Goal: Task Accomplishment & Management: Manage account settings

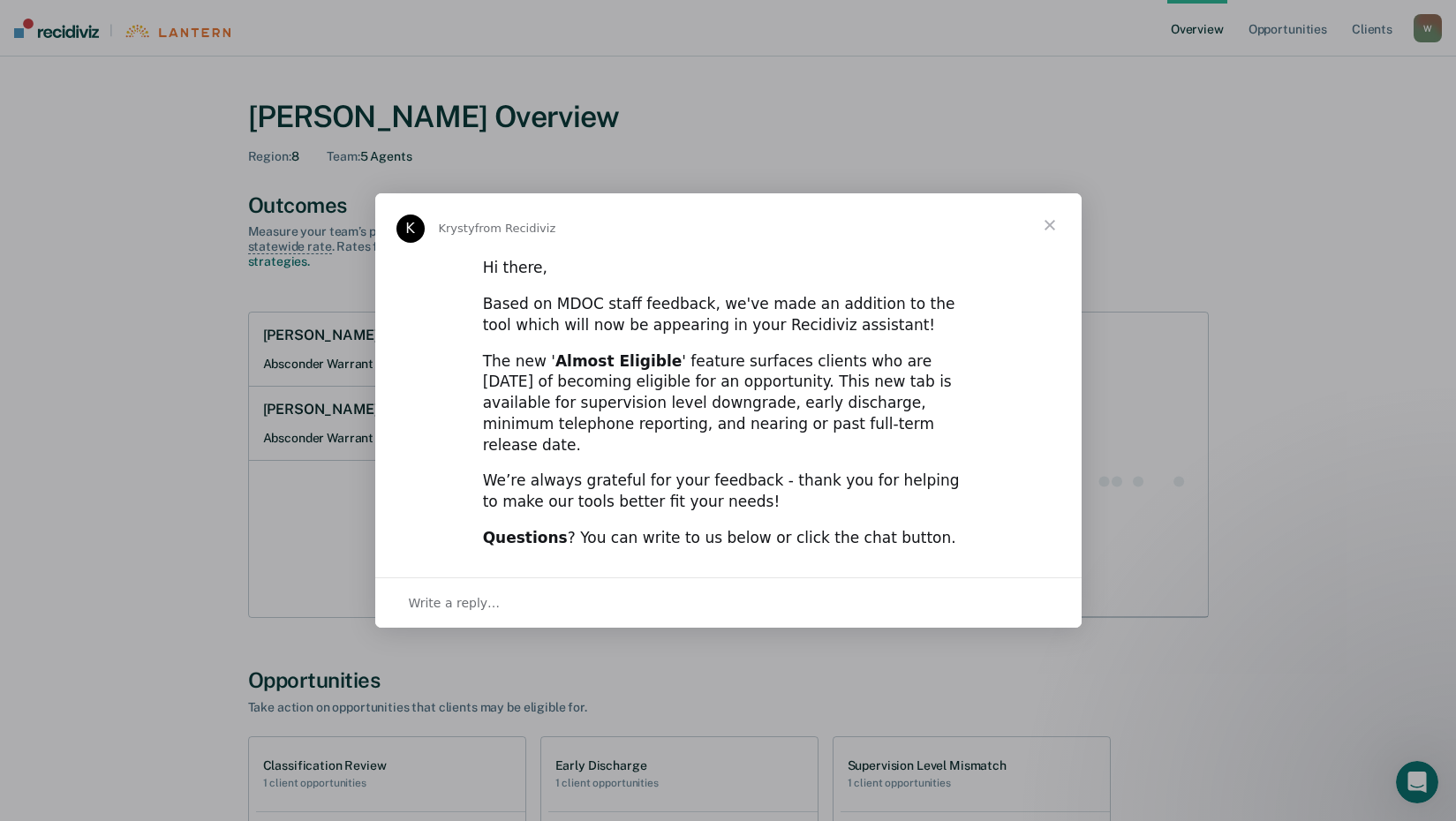
click at [1047, 234] on span "Close" at bounding box center [1050, 225] width 64 height 64
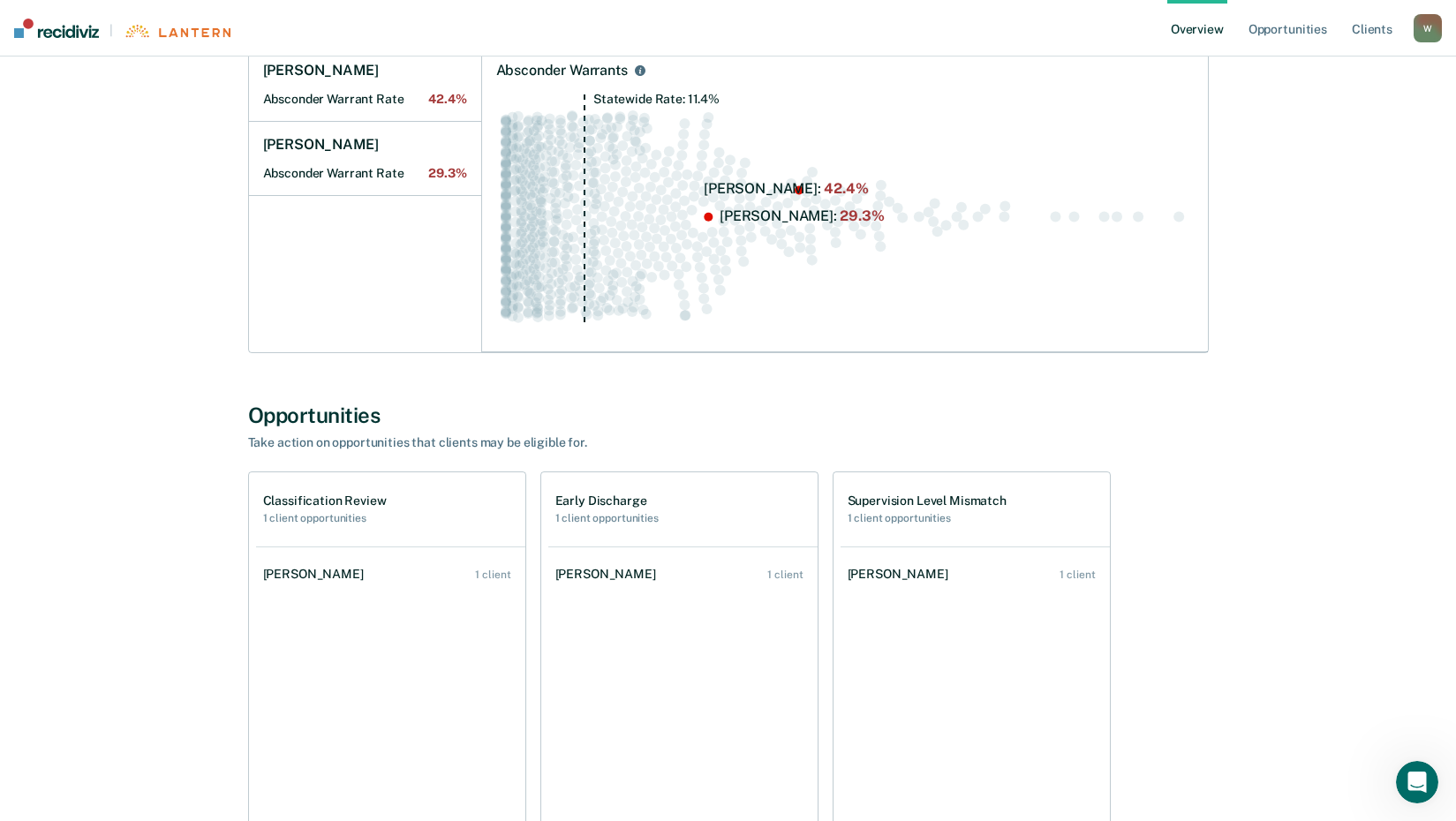
scroll to position [353, 0]
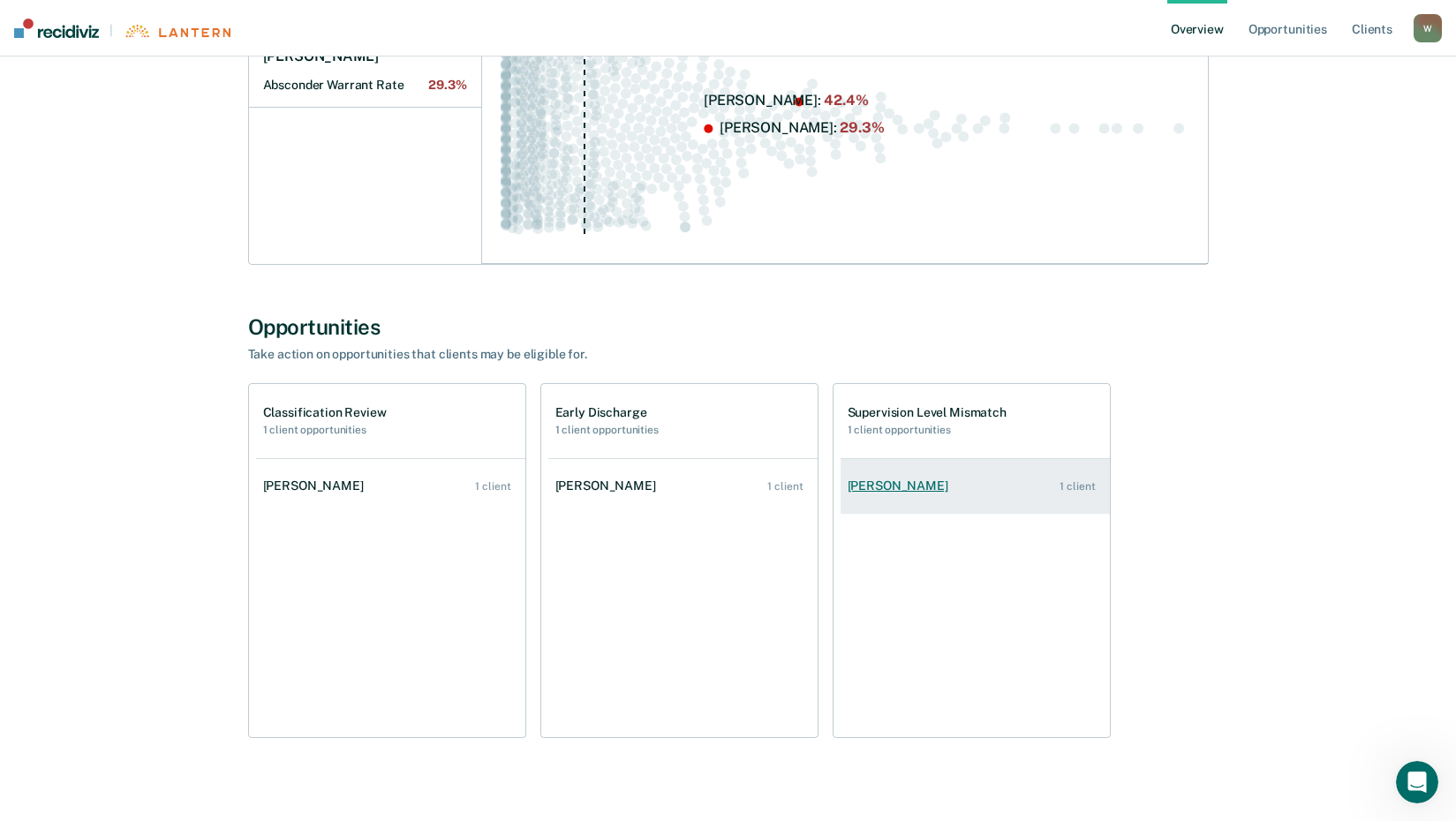
click at [894, 491] on div "[PERSON_NAME]" at bounding box center [901, 486] width 108 height 15
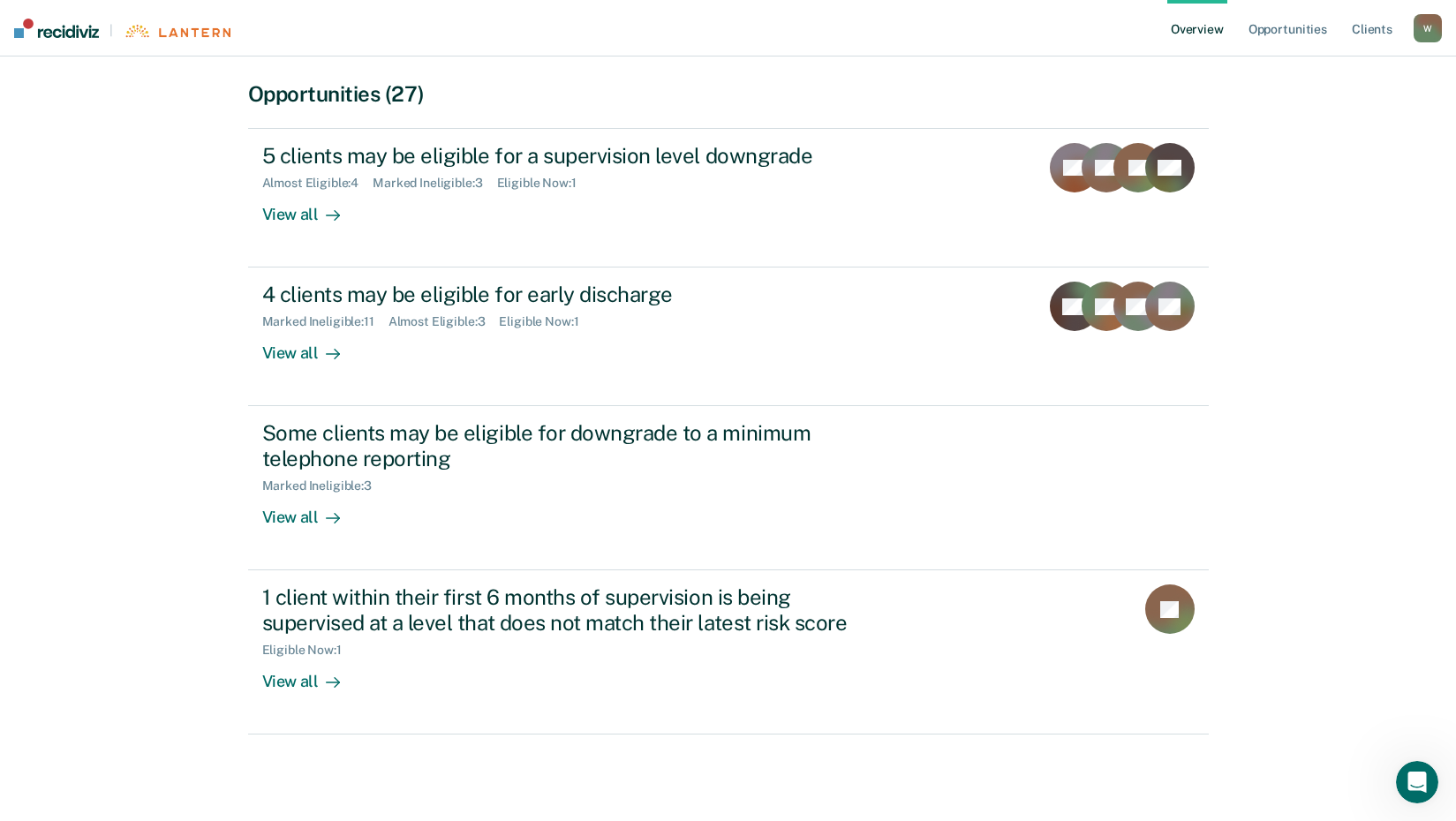
scroll to position [356, 0]
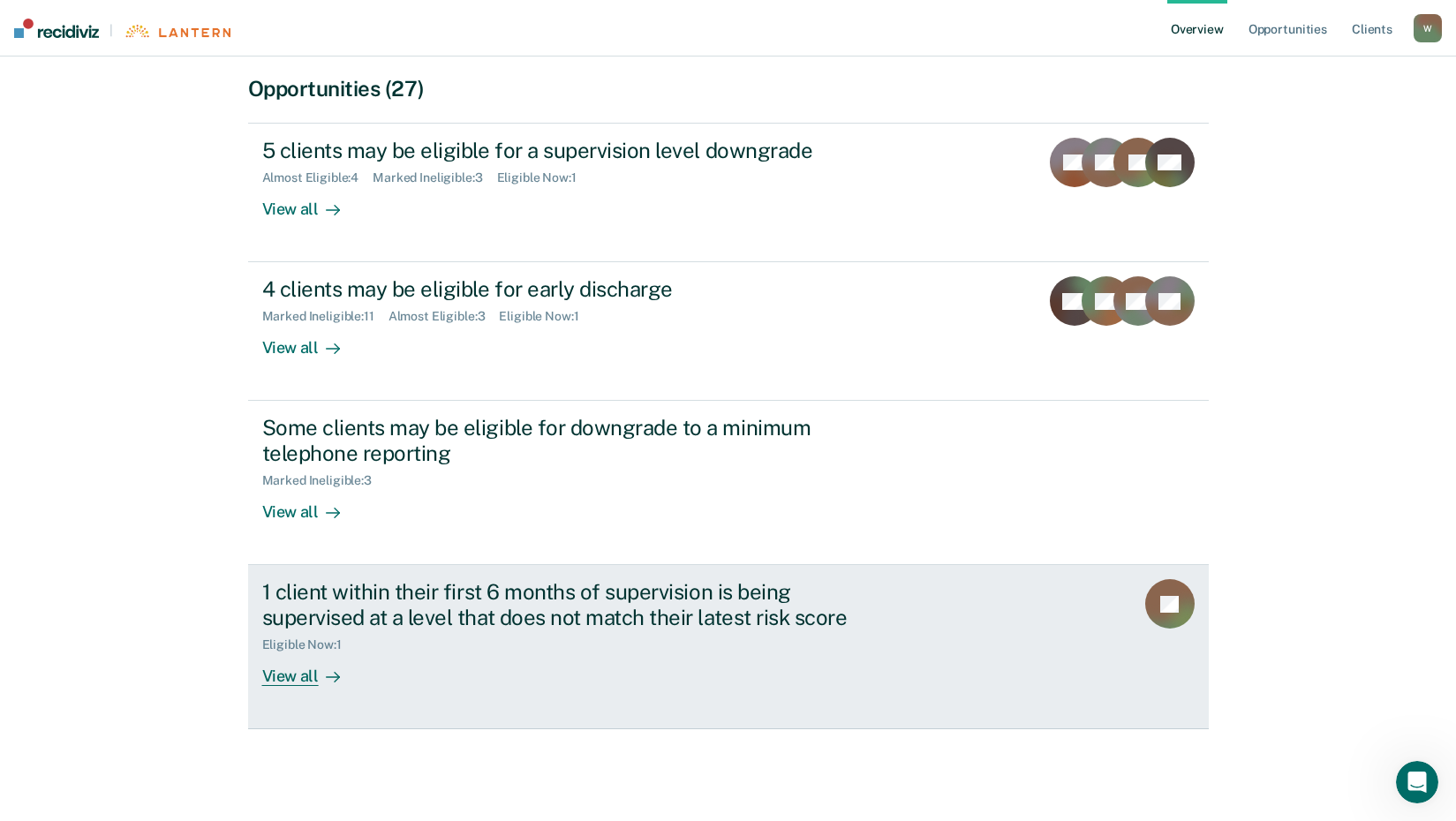
click at [294, 676] on div "View all" at bounding box center [312, 669] width 99 height 35
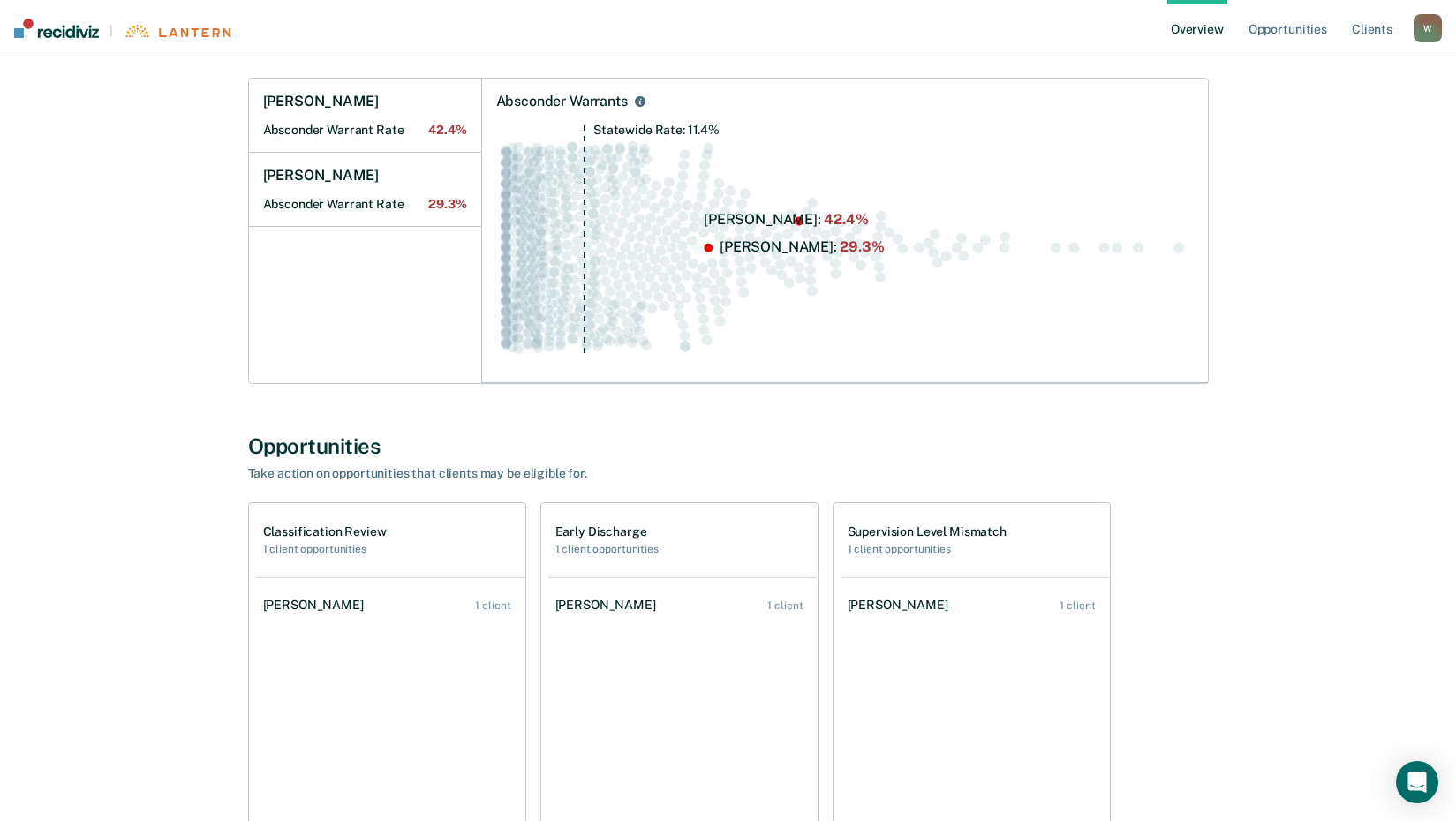
scroll to position [265, 0]
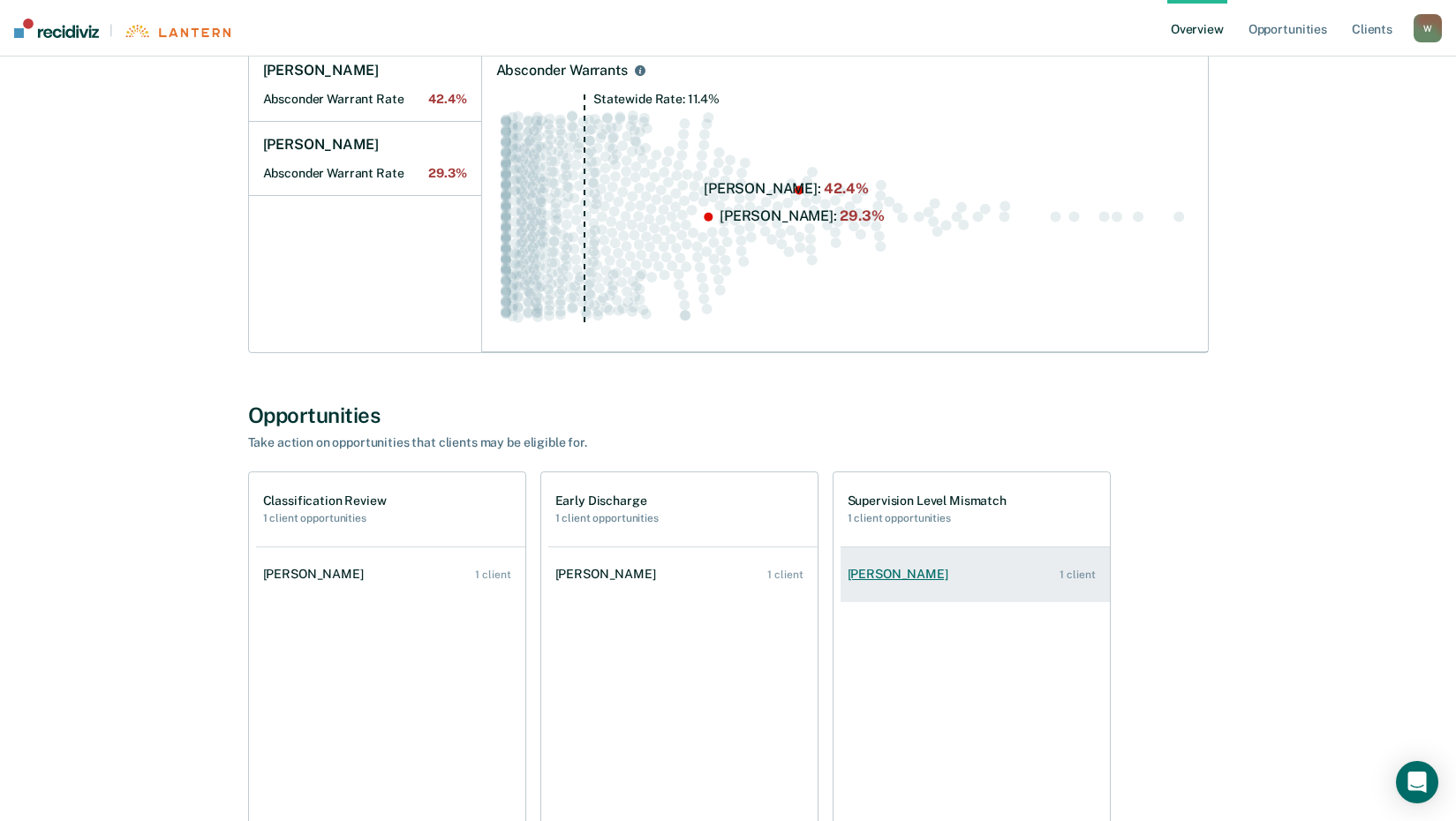
click at [935, 571] on div "[PERSON_NAME]" at bounding box center [901, 573] width 108 height 15
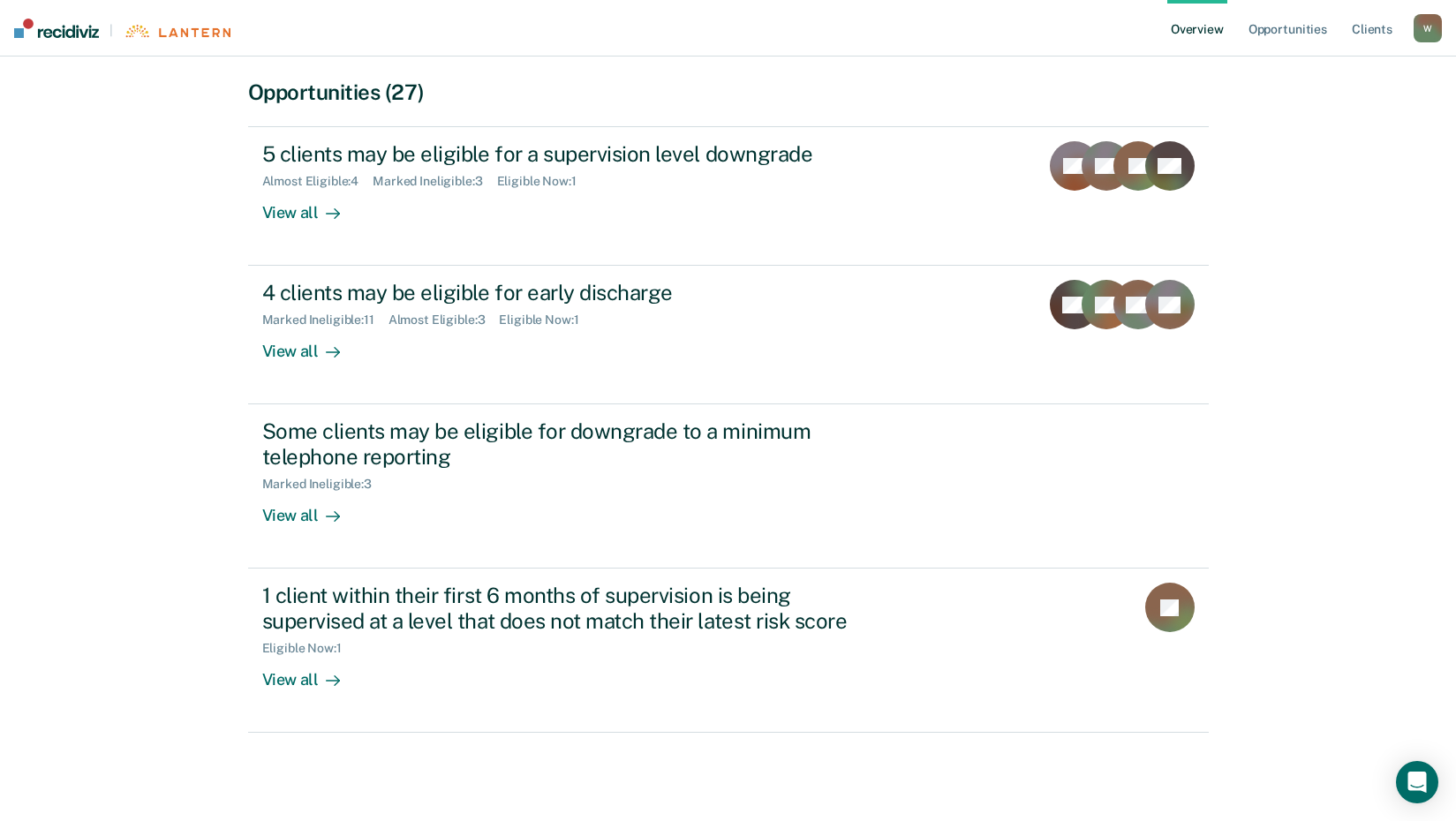
scroll to position [356, 0]
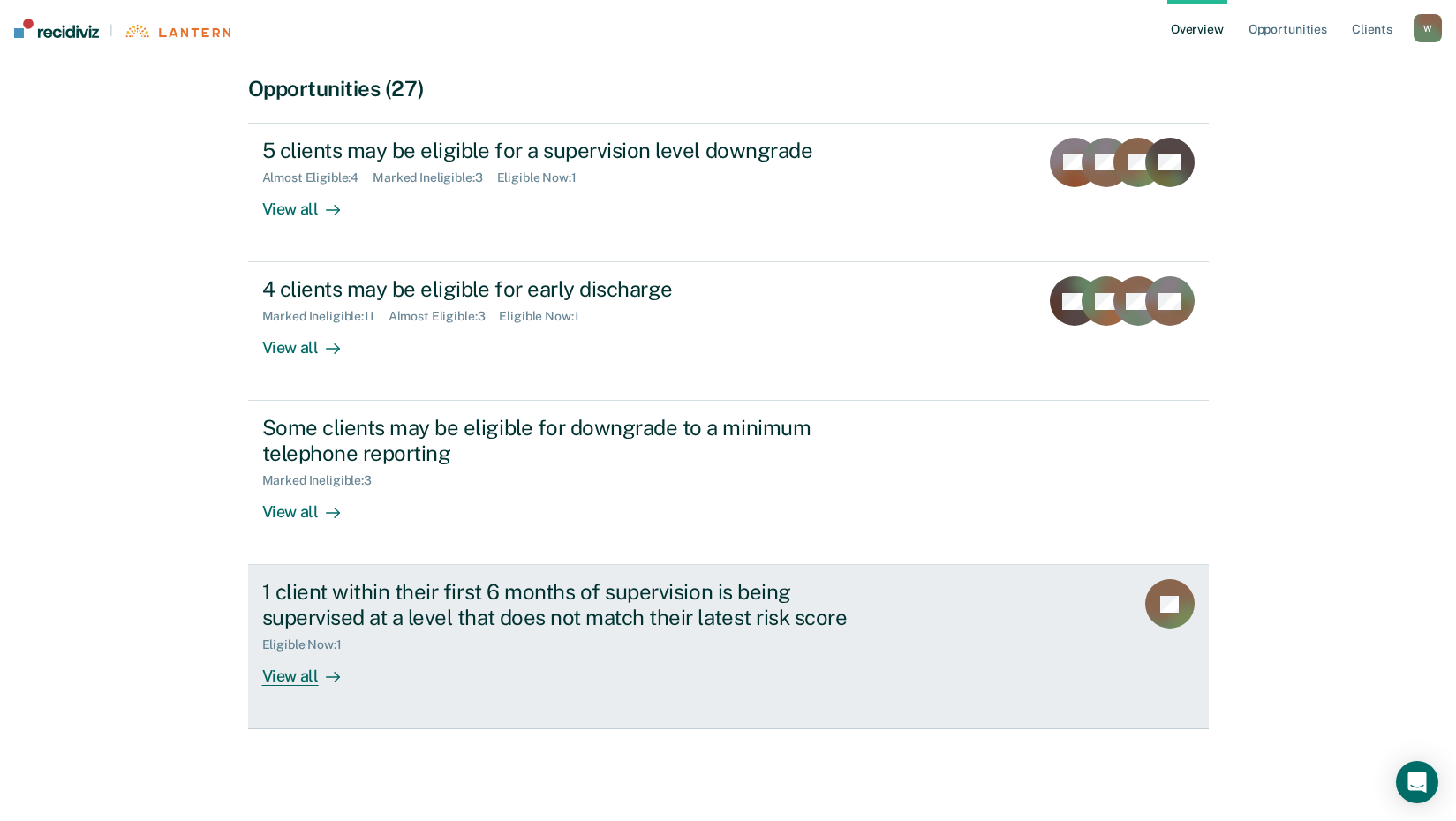
click at [660, 598] on div "1 client within their first 6 months of supervision is being supervised at a le…" at bounding box center [572, 604] width 620 height 51
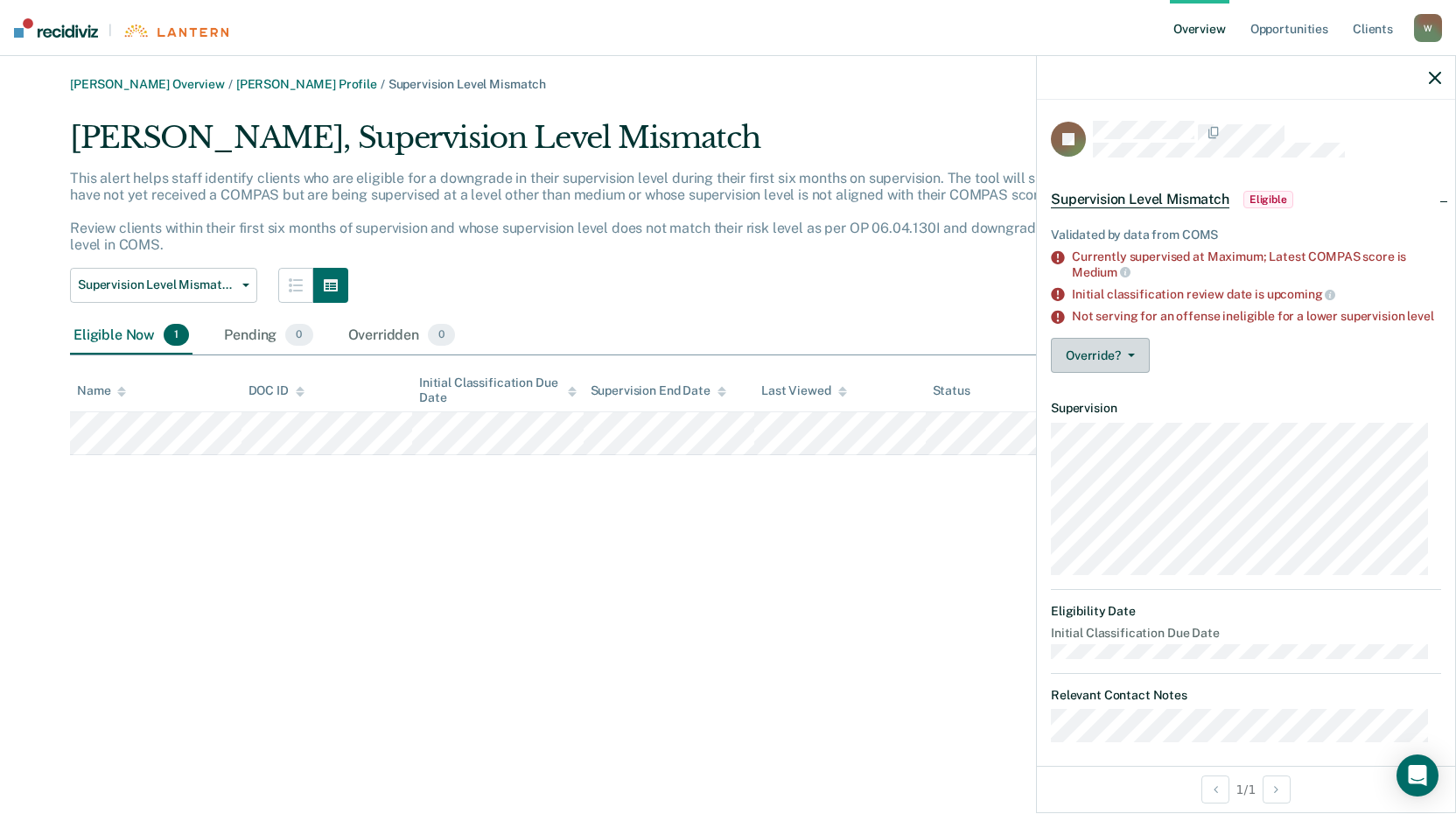
click at [1139, 366] on button "Override?" at bounding box center [1100, 355] width 99 height 35
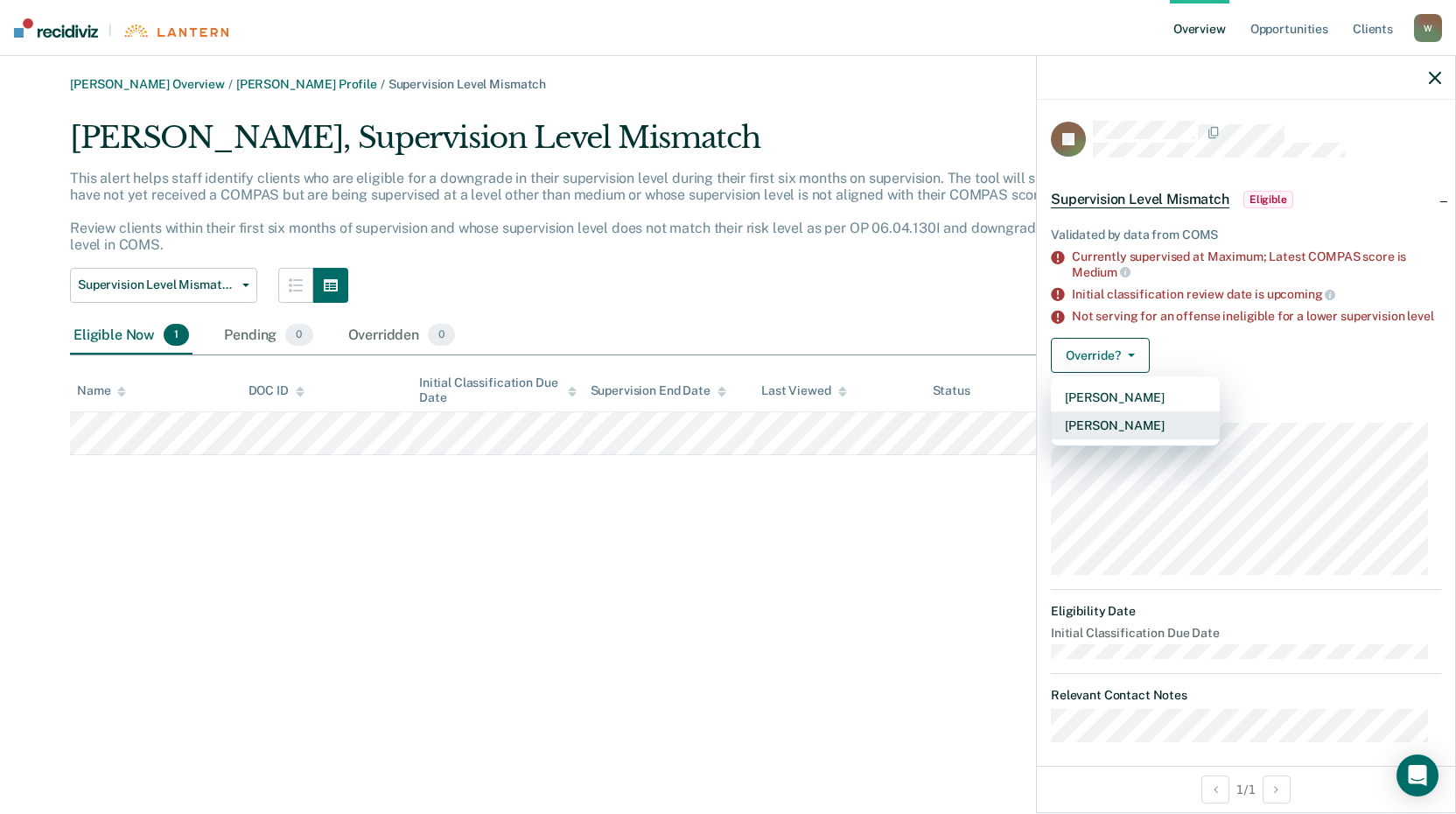
click at [1146, 439] on button "[PERSON_NAME]" at bounding box center [1135, 425] width 168 height 28
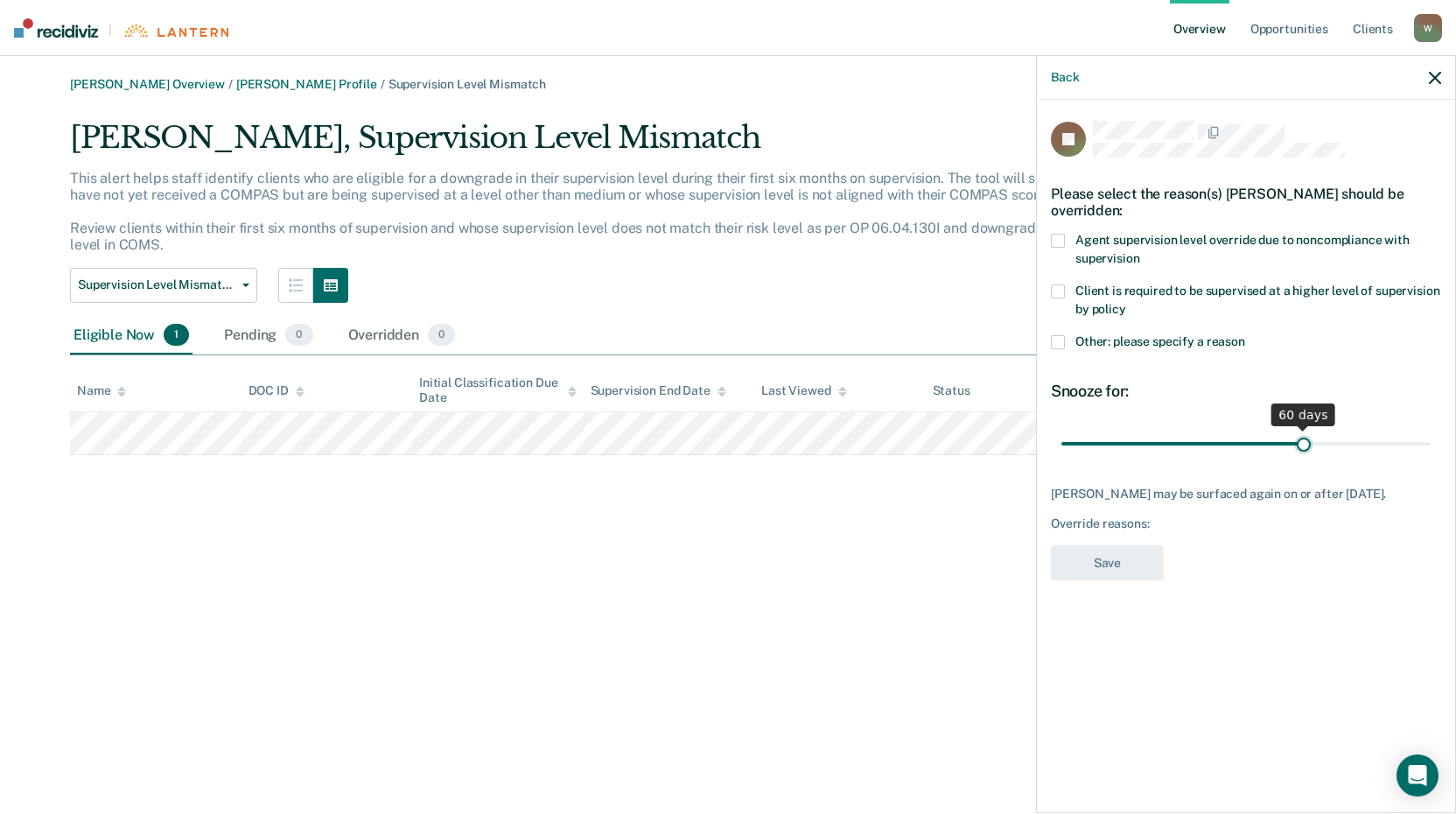
drag, startPoint x: 1181, startPoint y: 439, endPoint x: 1303, endPoint y: 457, distance: 123.3
type input "60"
click at [1303, 457] on input "range" at bounding box center [1245, 443] width 369 height 31
click at [1058, 342] on span at bounding box center [1058, 342] width 14 height 14
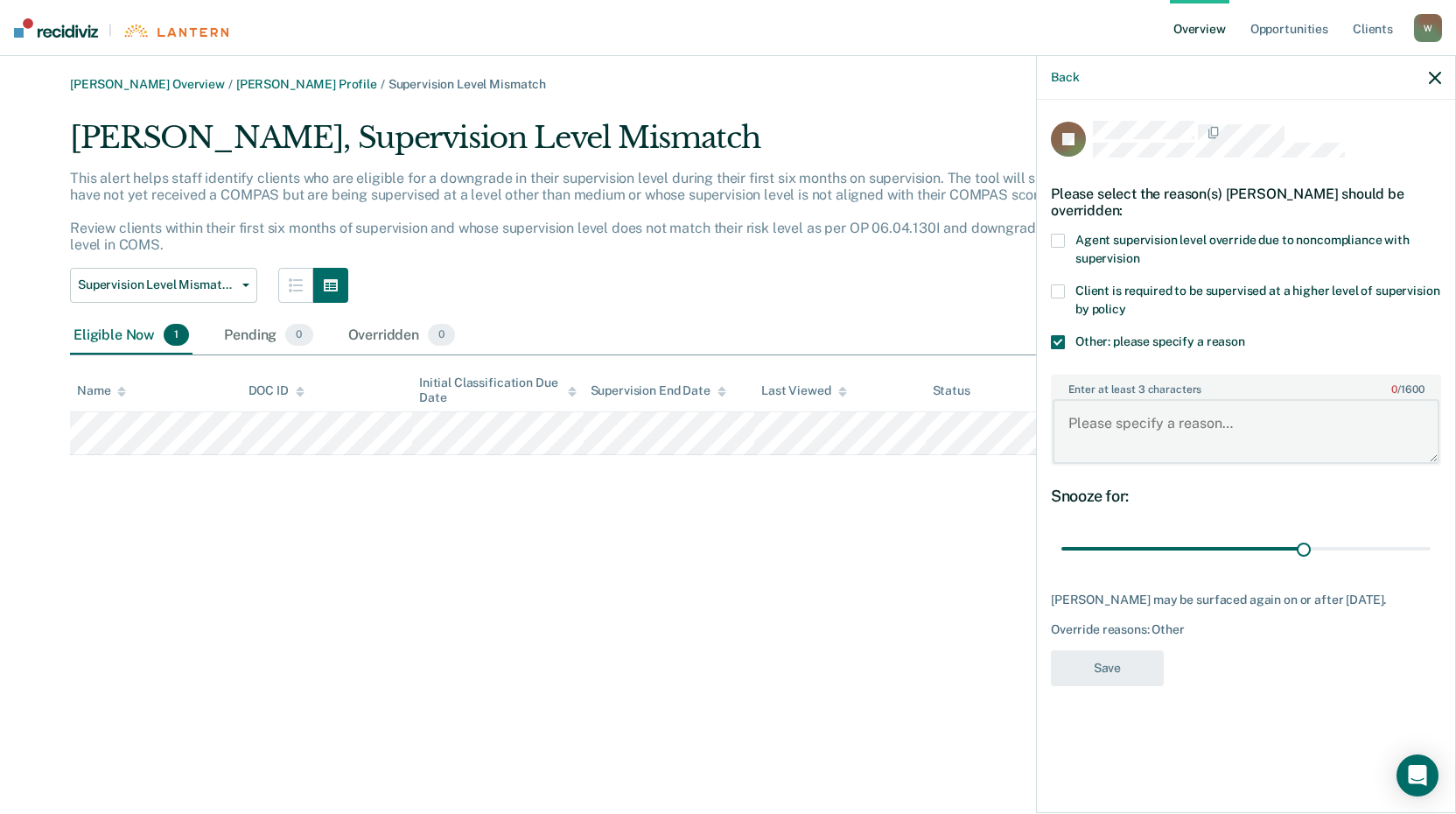
click at [1096, 428] on textarea "Enter at least 3 characters 0 / 1600" at bounding box center [1245, 432] width 387 height 65
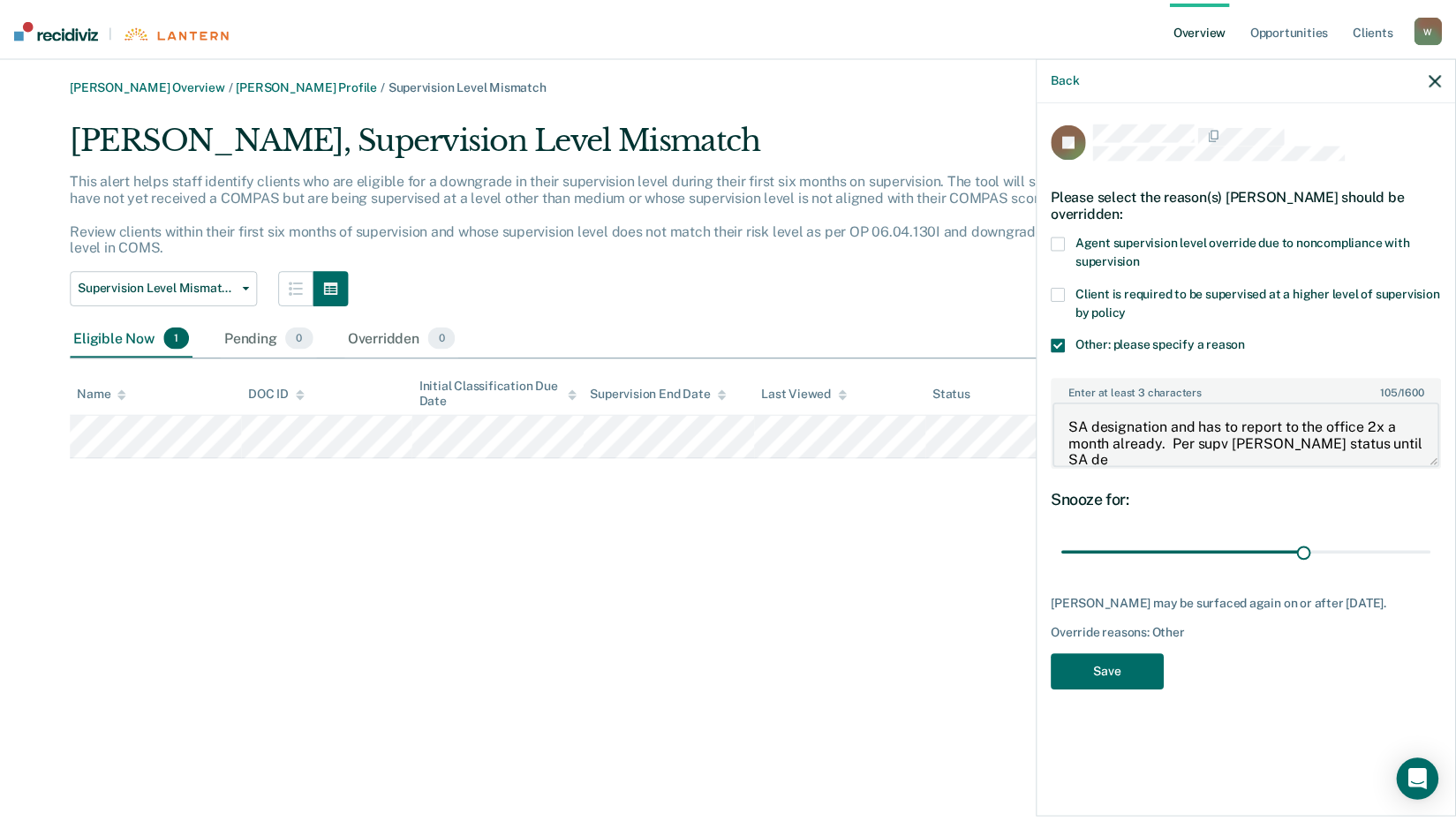
scroll to position [3, 0]
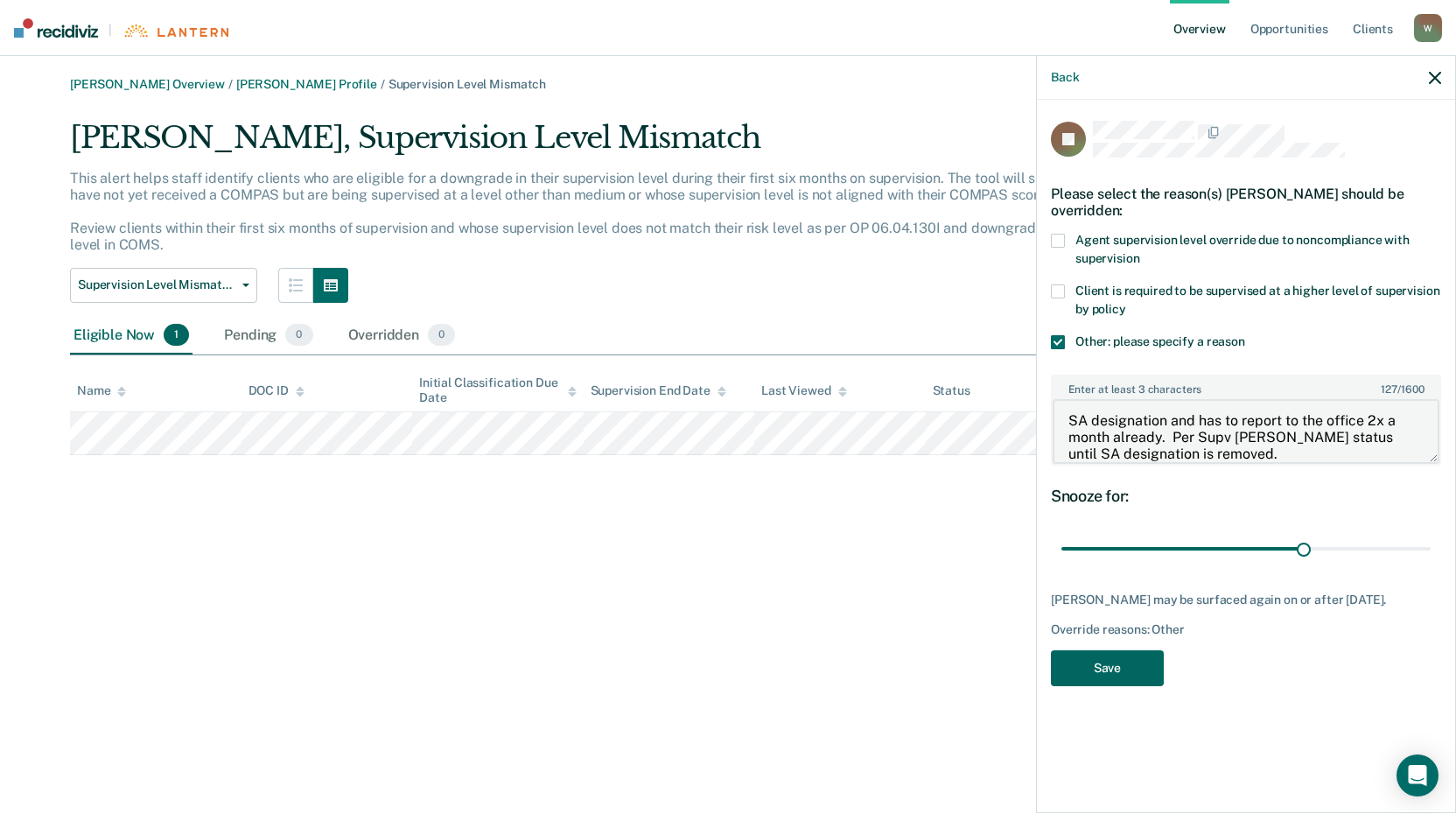
type textarea "SA designation and has to report to the office 2x a month already. Per Supv Wal…"
click at [1093, 664] on button "Save" at bounding box center [1107, 668] width 113 height 36
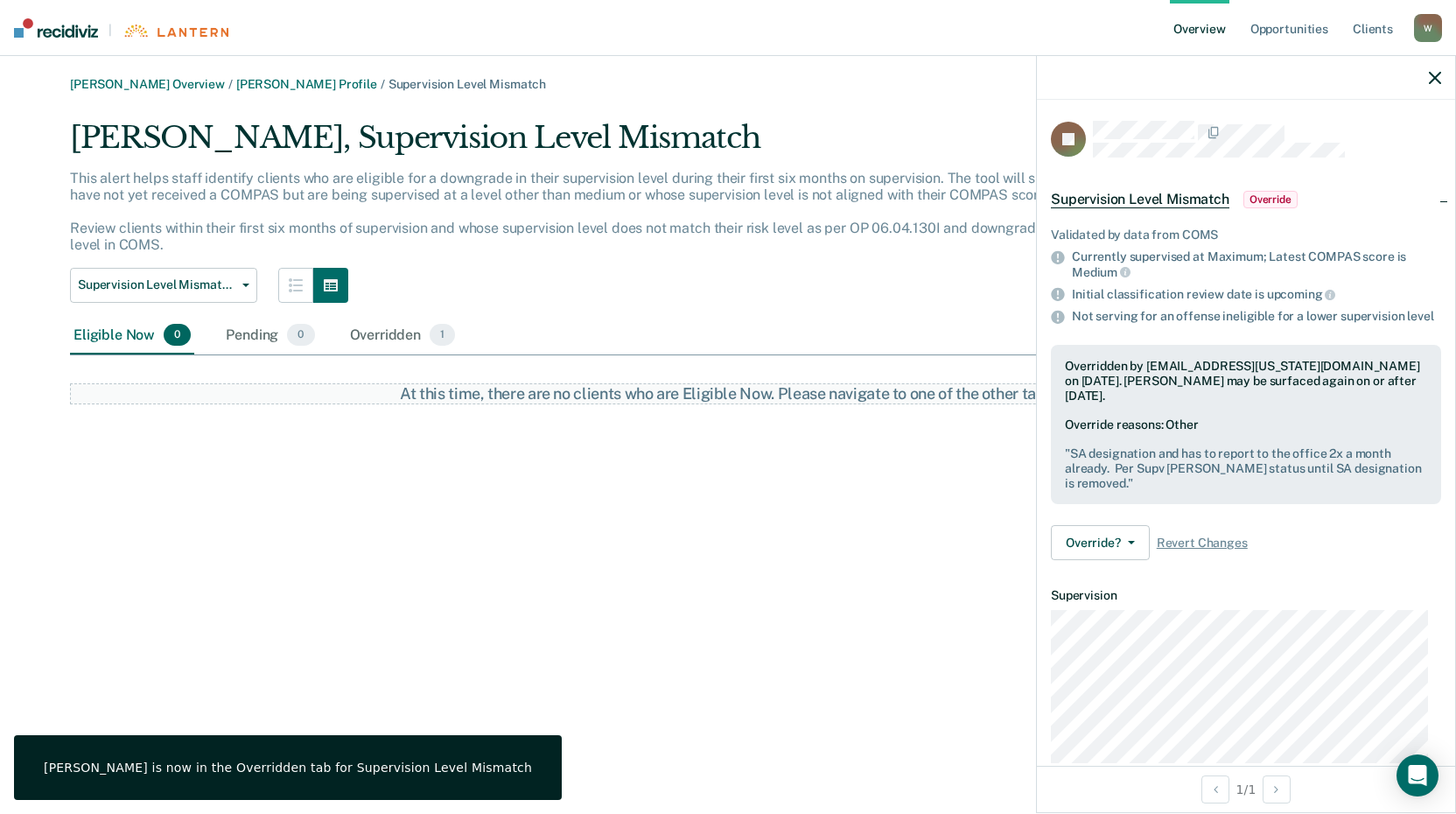
click at [1438, 81] on icon "button" at bounding box center [1435, 78] width 12 height 12
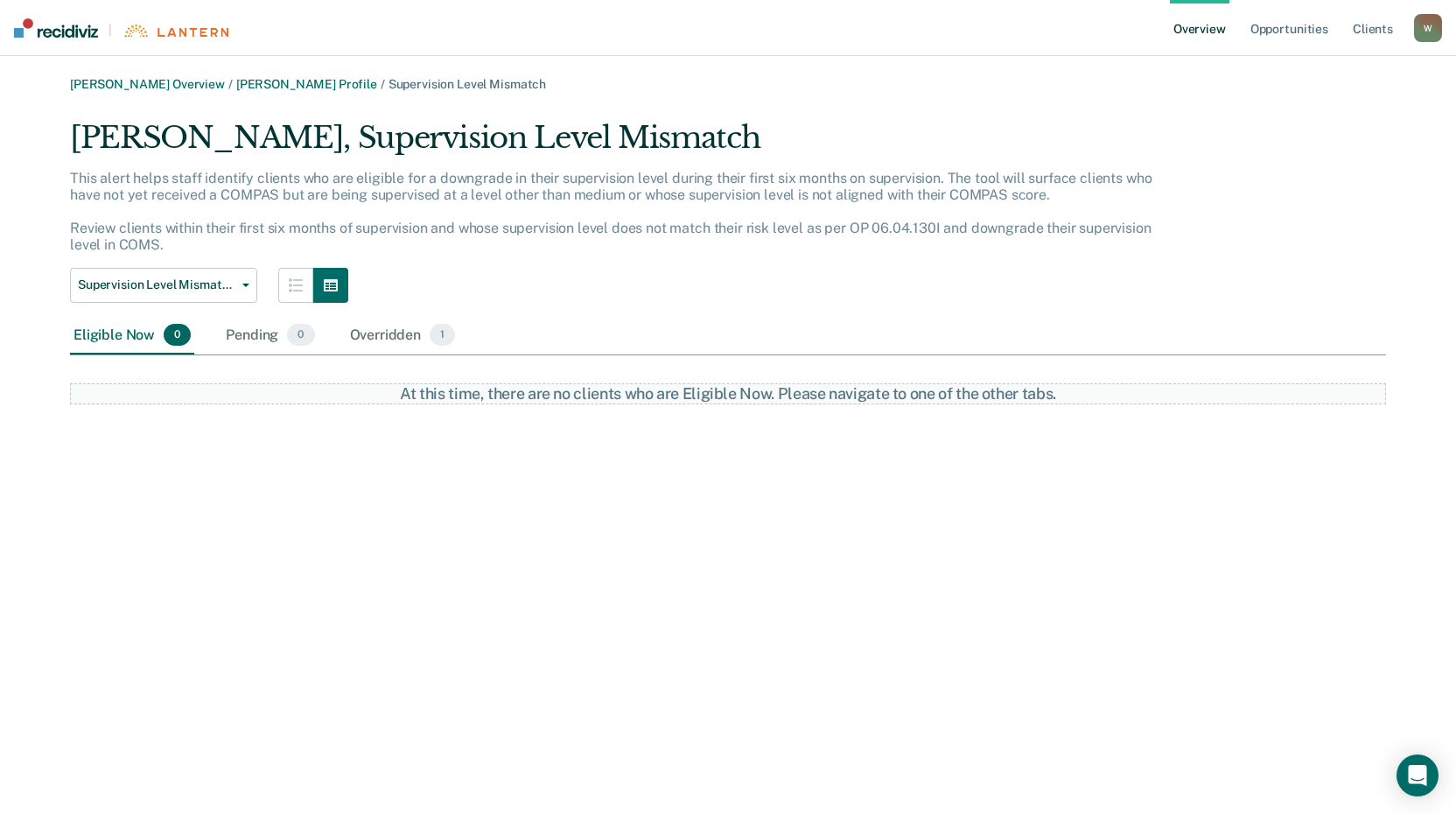
click at [1224, 10] on link "Overview" at bounding box center [1199, 28] width 60 height 56
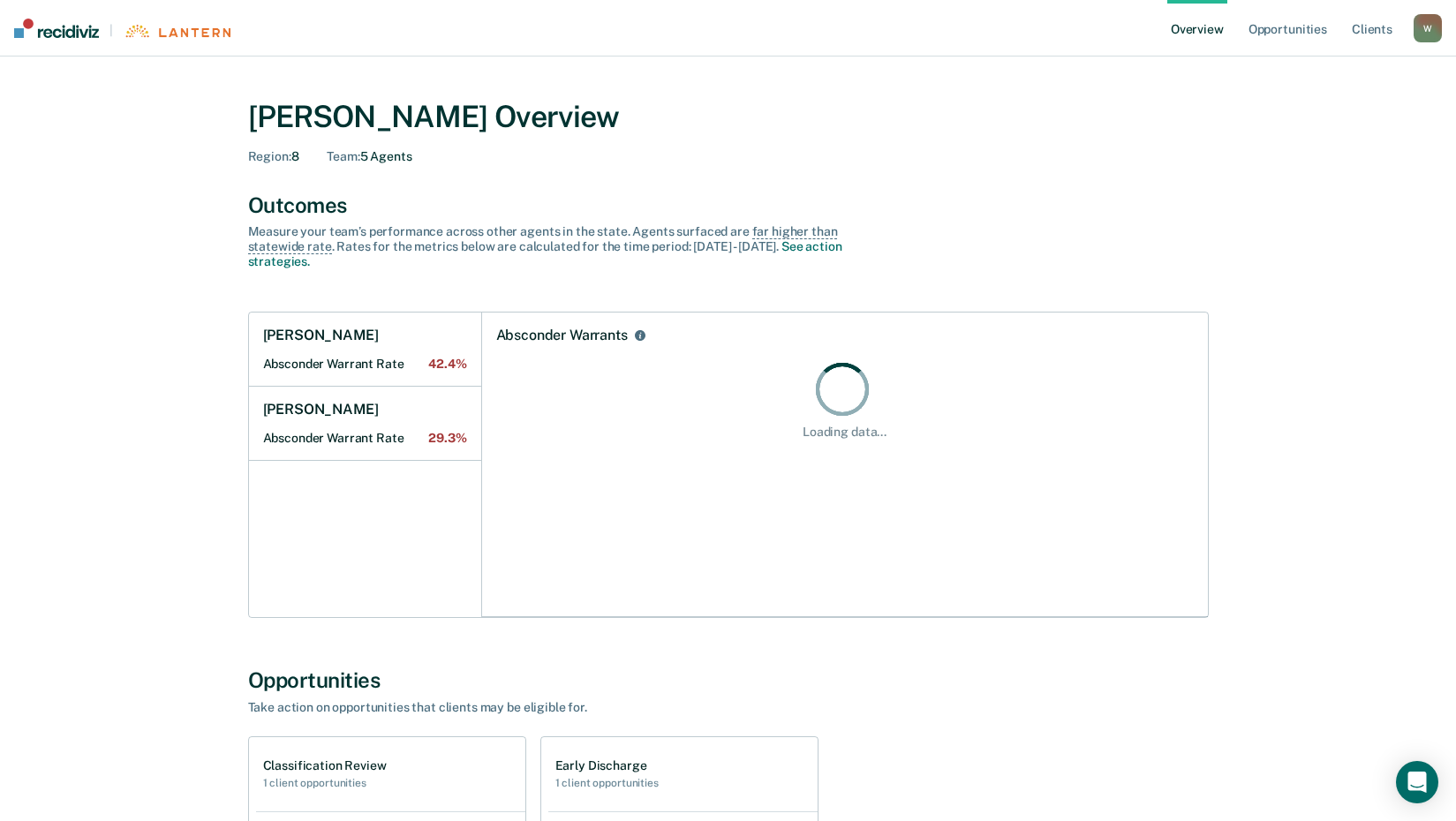
click at [1206, 33] on link "Overview" at bounding box center [1198, 28] width 60 height 57
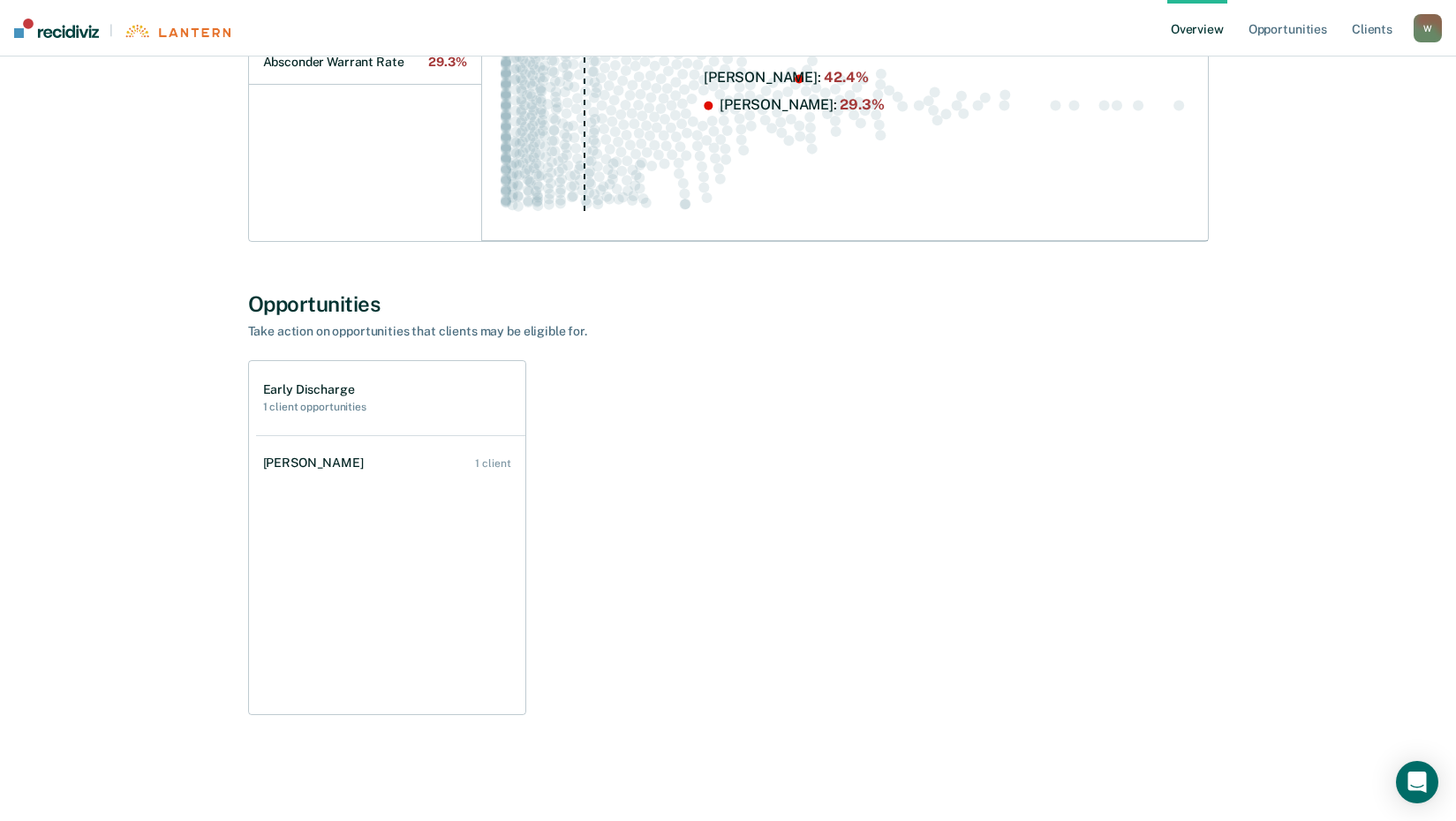
scroll to position [115, 0]
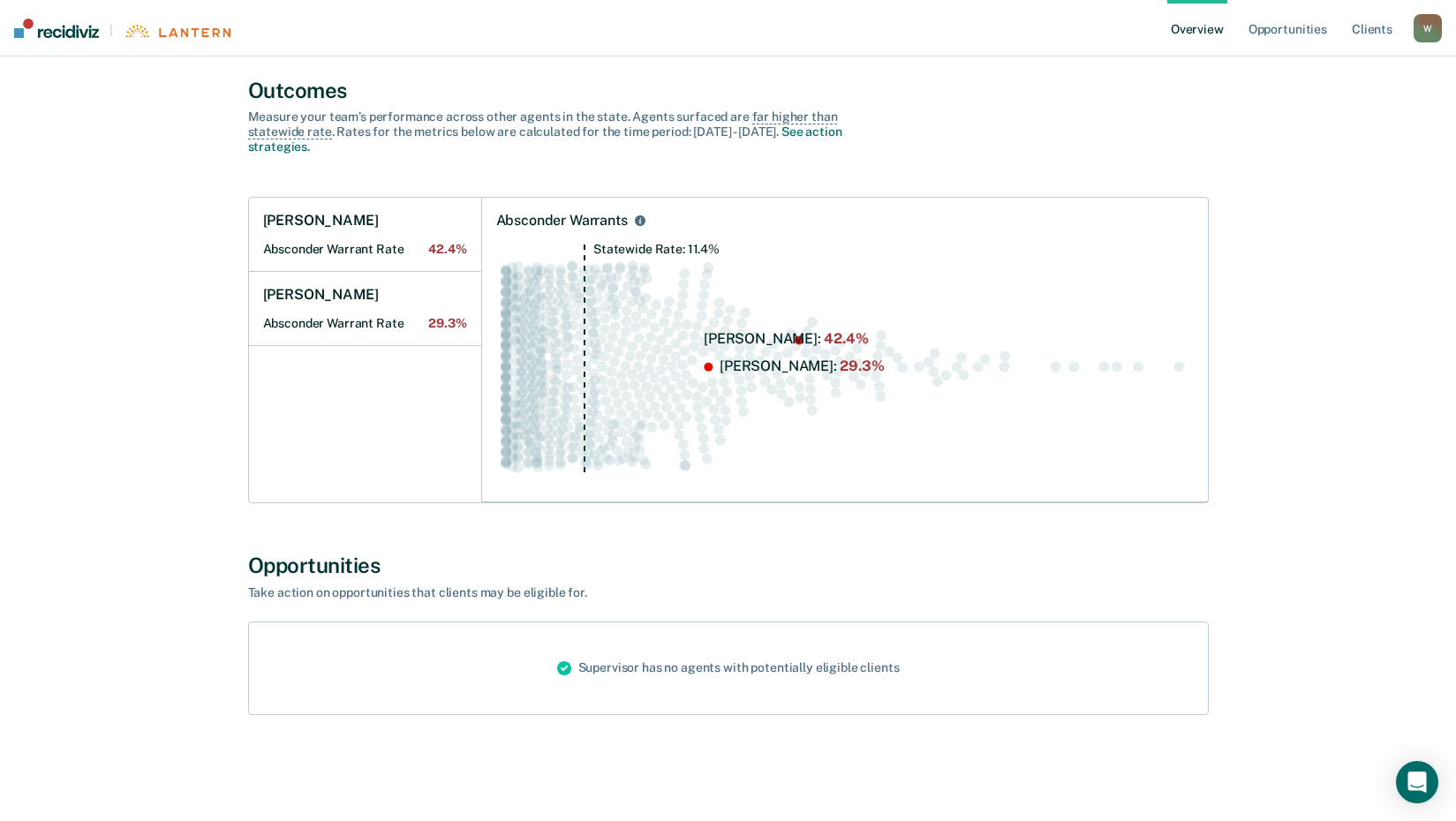
click at [1205, 34] on link "Overview" at bounding box center [1198, 28] width 60 height 57
